Goal: Task Accomplishment & Management: Complete application form

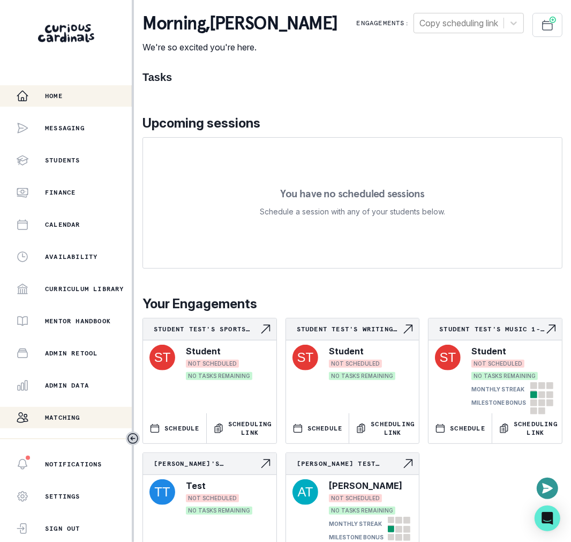
click at [79, 418] on p "Matching" at bounding box center [62, 417] width 35 height 9
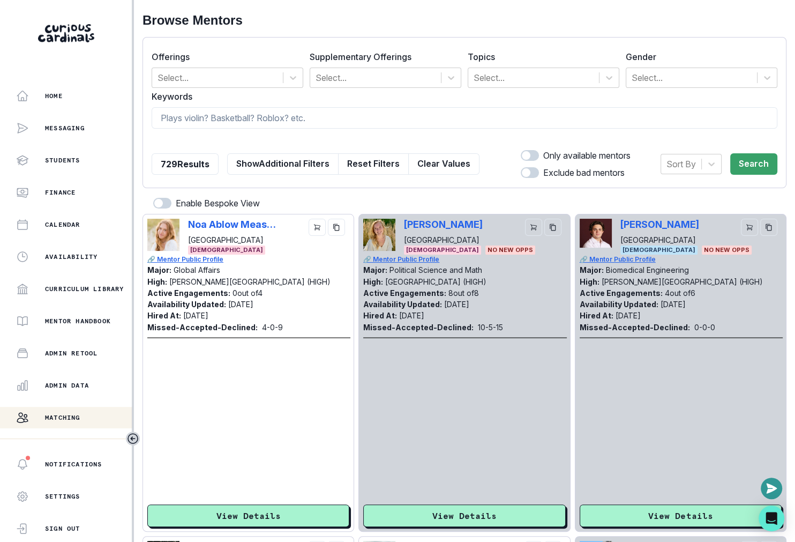
click at [356, 139] on div at bounding box center [465, 140] width 626 height 10
click at [356, 125] on input at bounding box center [465, 117] width 626 height 21
type input "[PERSON_NAME]"
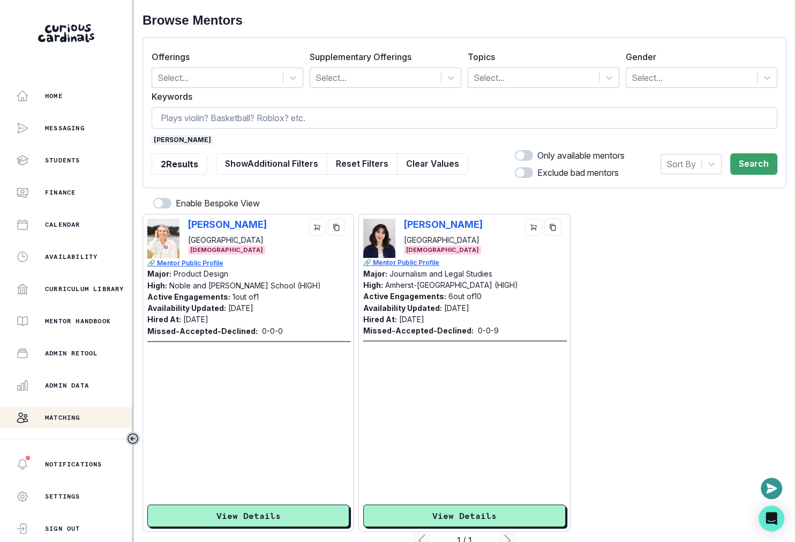
click at [171, 137] on span "[PERSON_NAME]" at bounding box center [183, 140] width 62 height 10
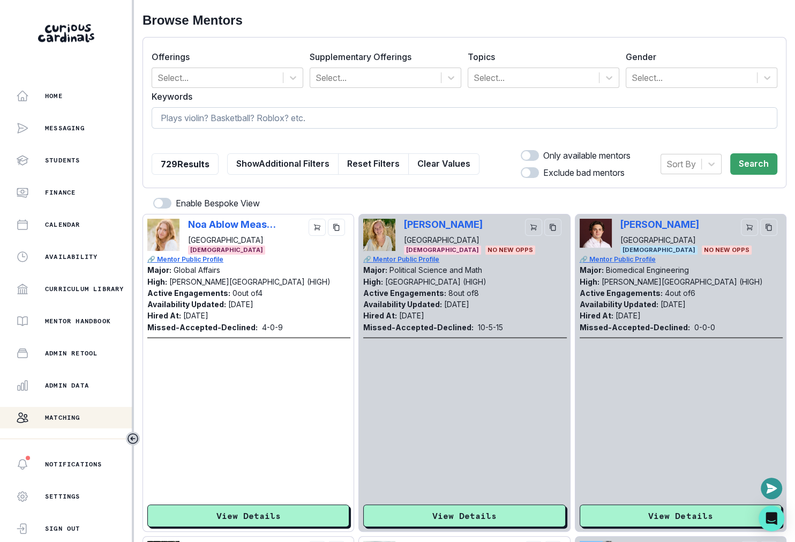
click at [182, 125] on input at bounding box center [465, 117] width 626 height 21
type input "[PERSON_NAME]"
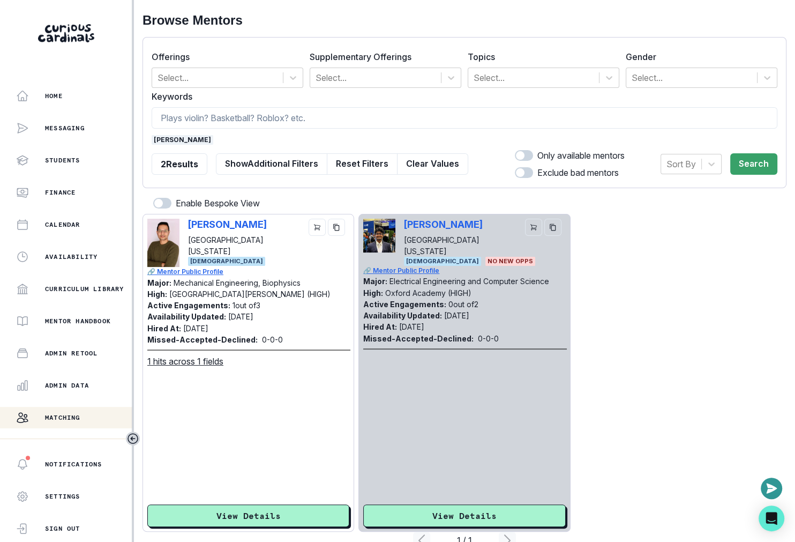
click at [169, 138] on span "[PERSON_NAME]" at bounding box center [183, 140] width 62 height 10
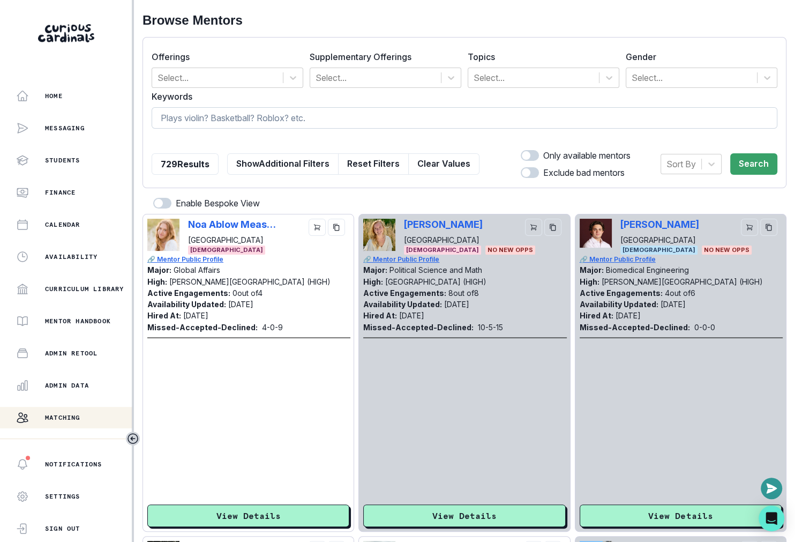
click at [182, 119] on input at bounding box center [465, 117] width 626 height 21
type input "raine"
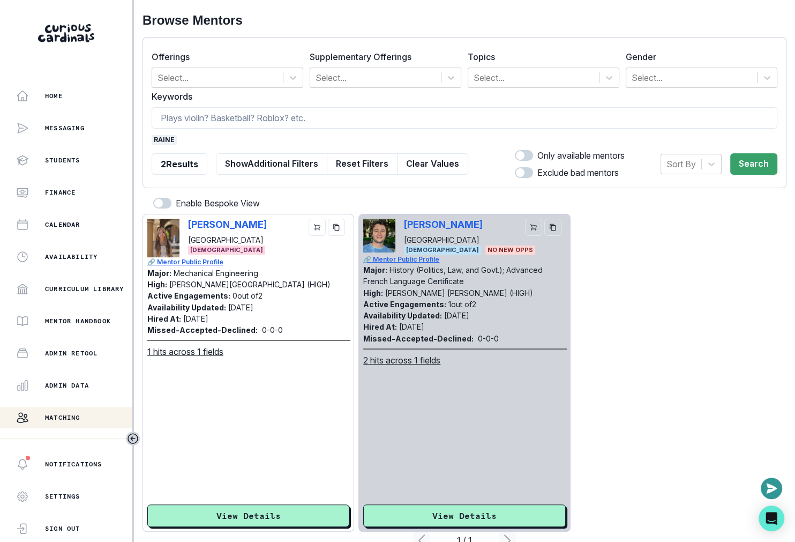
click at [169, 132] on form "Offerings Select... Supplementary Offerings Select... Topics Select... Gender S…" at bounding box center [465, 112] width 626 height 133
click at [169, 135] on span "raine" at bounding box center [164, 140] width 25 height 10
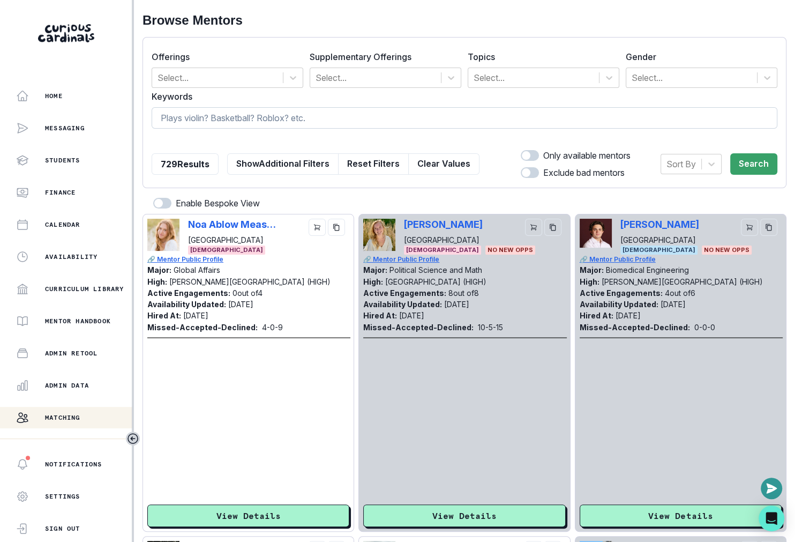
click at [177, 121] on input at bounding box center [465, 117] width 626 height 21
type input "[GEOGRAPHIC_DATA]"
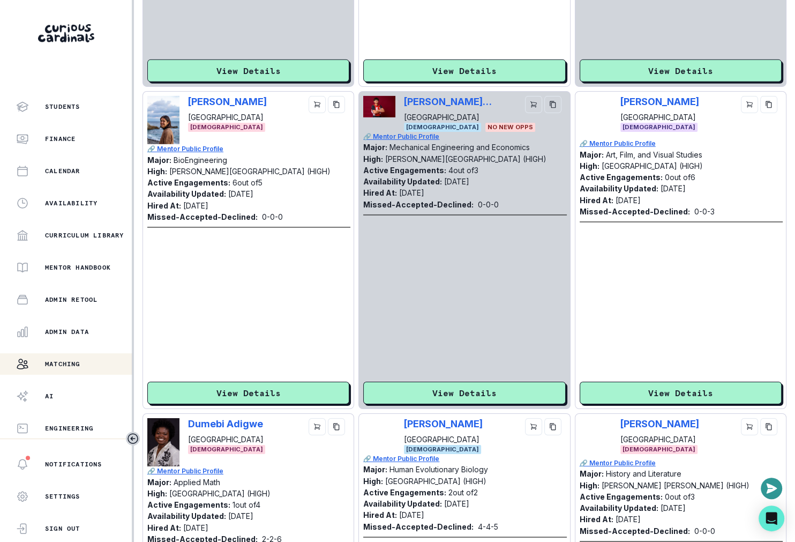
scroll to position [2925, 0]
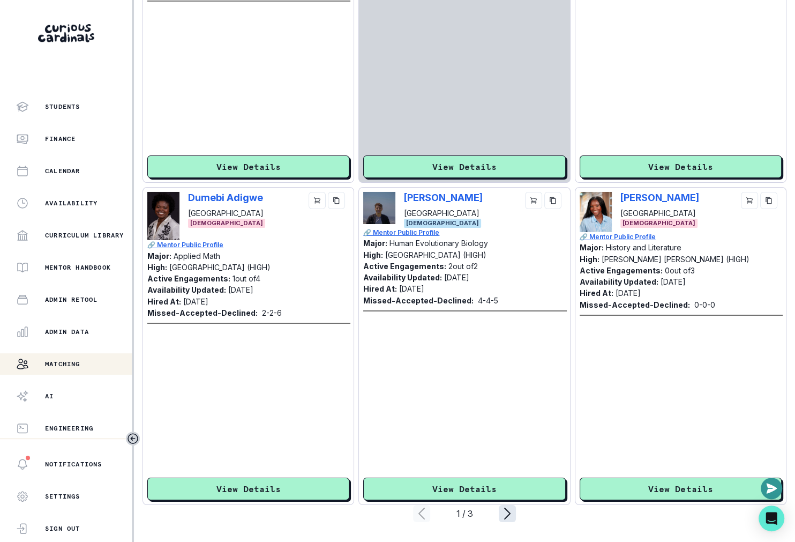
click at [507, 506] on icon "page right" at bounding box center [507, 513] width 17 height 17
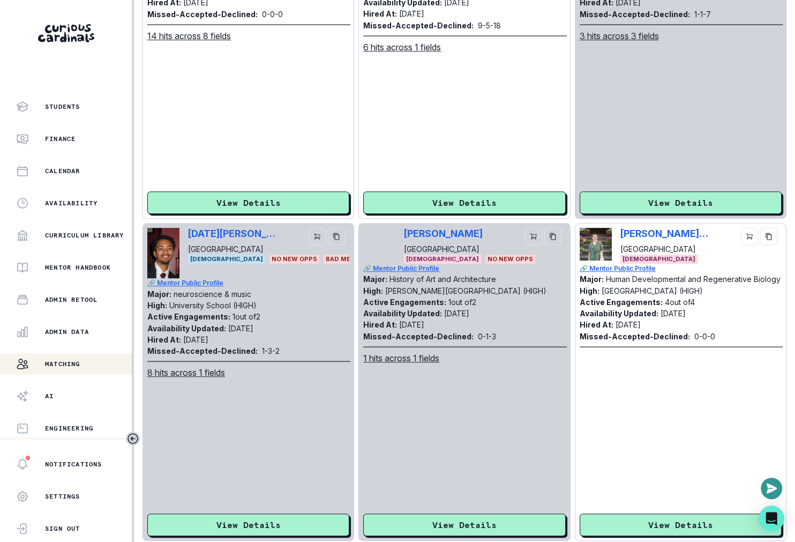
scroll to position [88, 0]
